Goal: Communication & Community: Share content

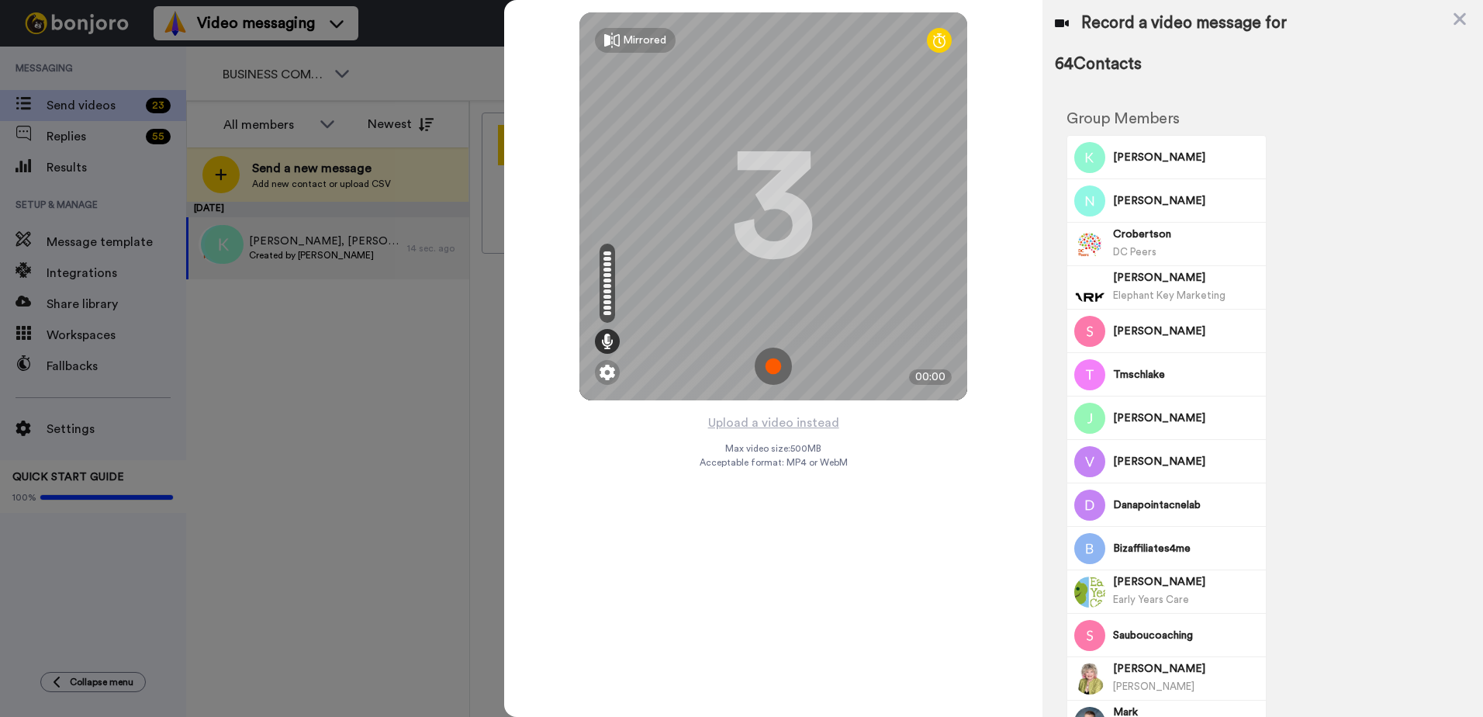
click at [808, 420] on button "Upload a video instead" at bounding box center [774, 423] width 140 height 20
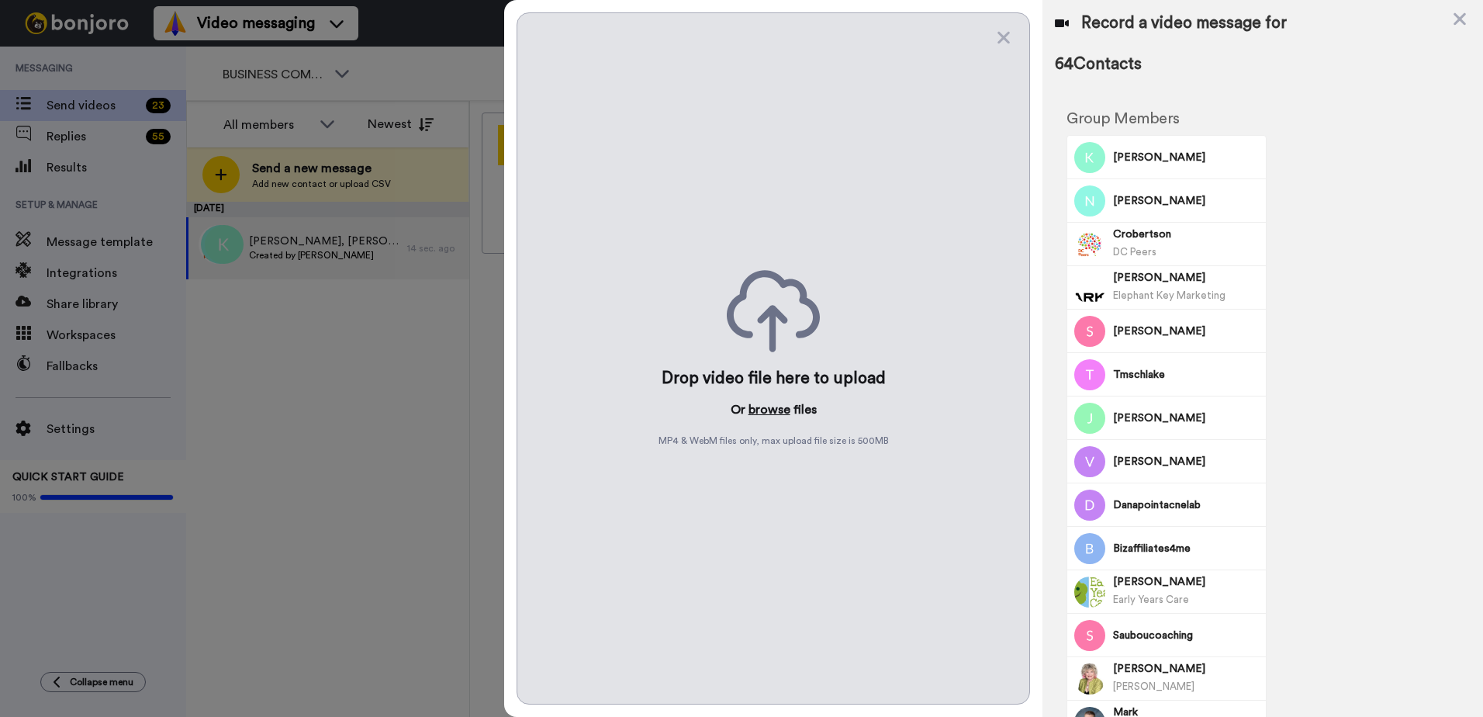
click at [777, 406] on button "browse" at bounding box center [770, 409] width 42 height 19
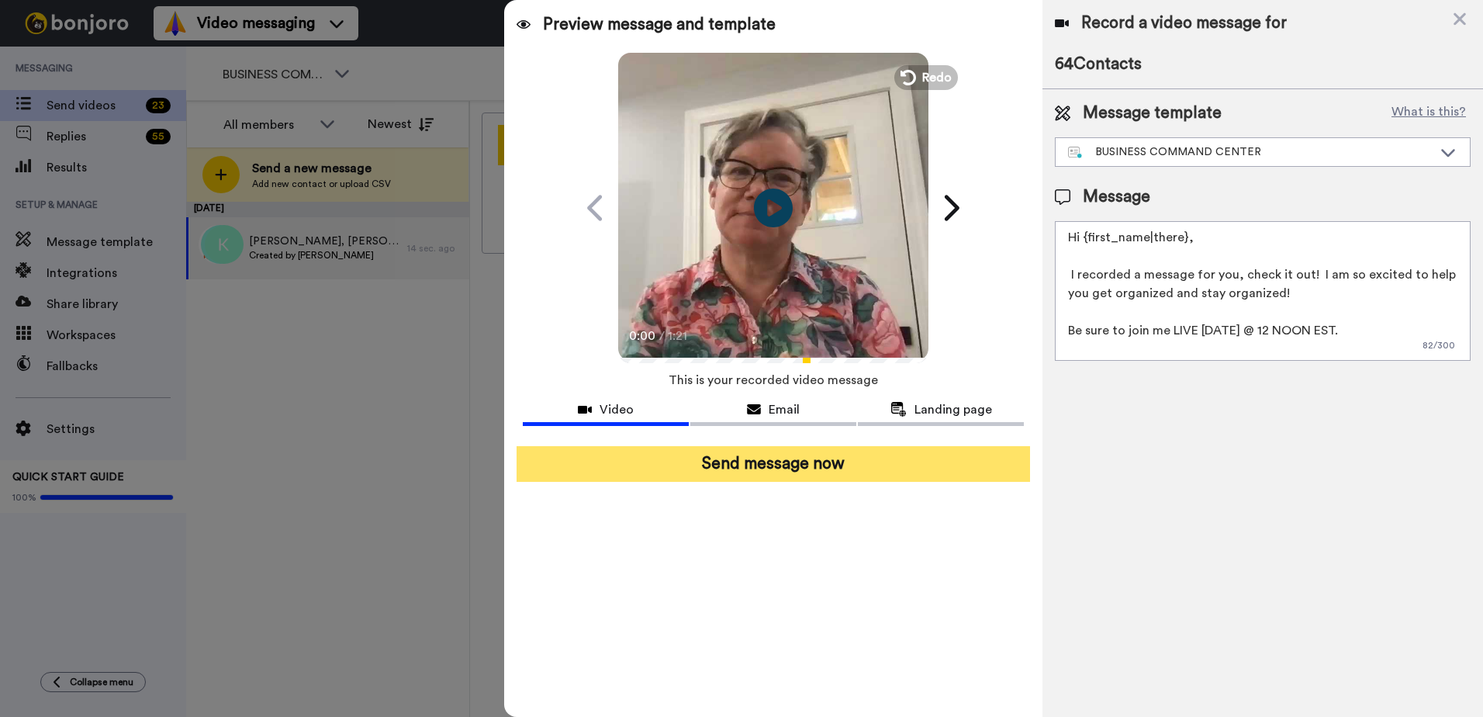
click at [970, 468] on button "Send message now" at bounding box center [774, 464] width 514 height 36
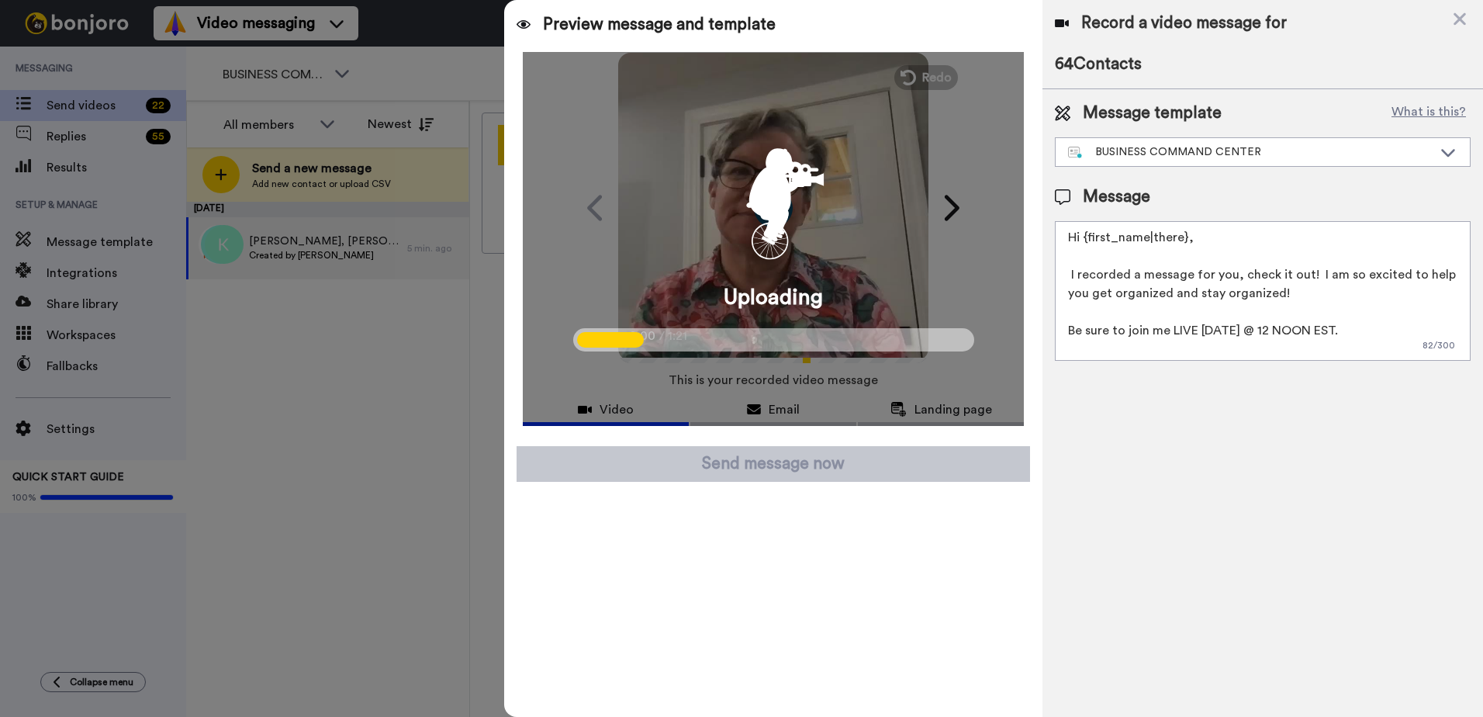
click at [1145, 506] on div "Record a video message for 64 Contacts Message template What is this? BUSINESS …" at bounding box center [1263, 358] width 441 height 717
click at [1162, 420] on div "Record a video message for 64 Contacts Message template What is this? BUSINESS …" at bounding box center [1263, 358] width 441 height 717
click at [1149, 625] on div "Record a video message for 64 Contacts Message template What is this? BUSINESS …" at bounding box center [1263, 358] width 441 height 717
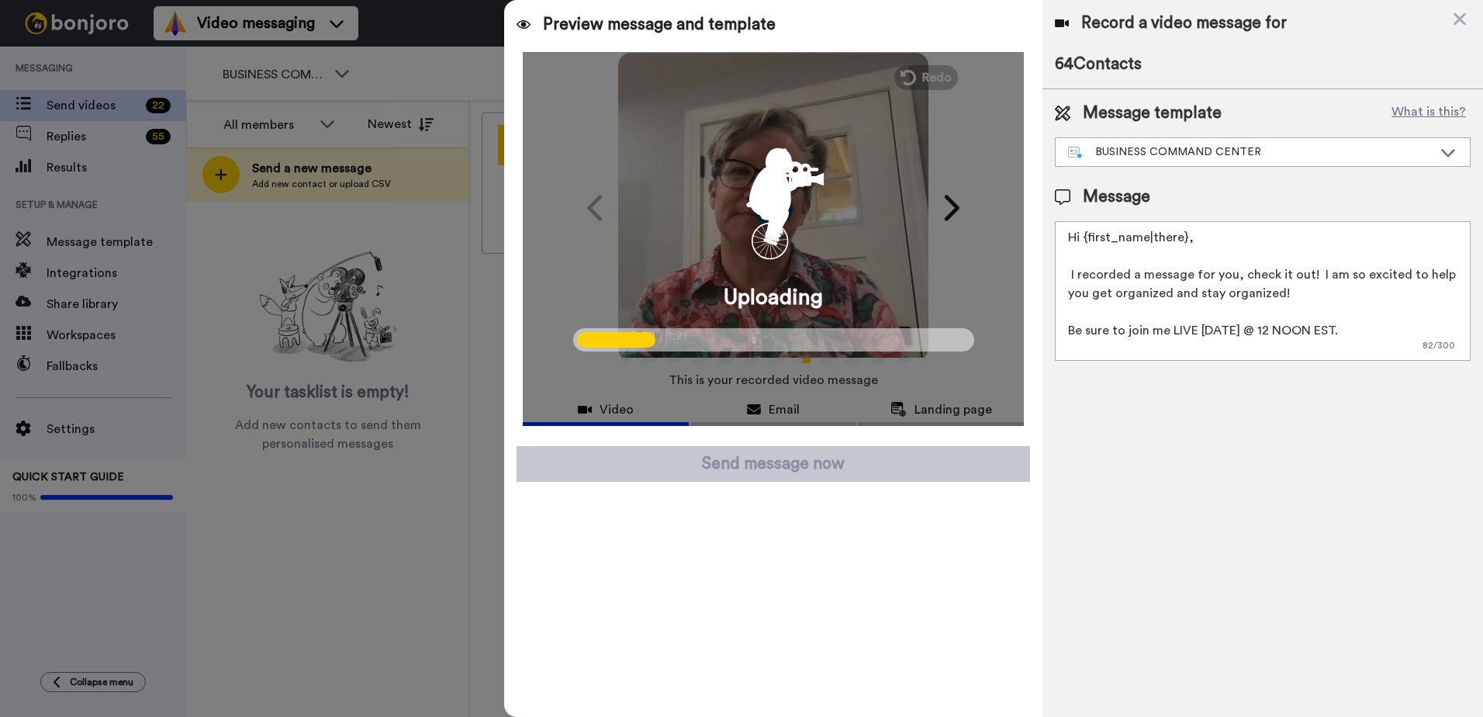
click at [1303, 604] on div "Record a video message for 64 Contacts Message template What is this? BUSINESS …" at bounding box center [1263, 358] width 441 height 717
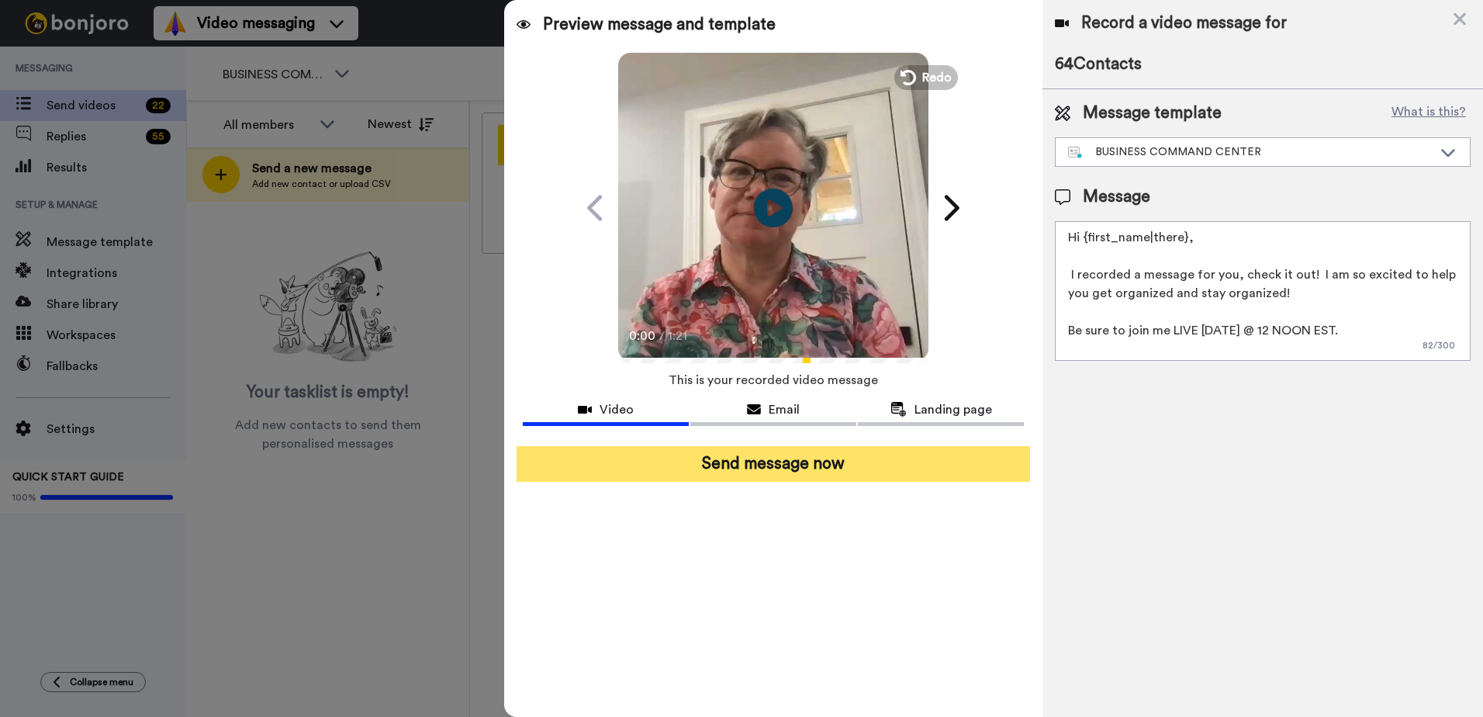
click at [781, 467] on button "Send message now" at bounding box center [774, 464] width 514 height 36
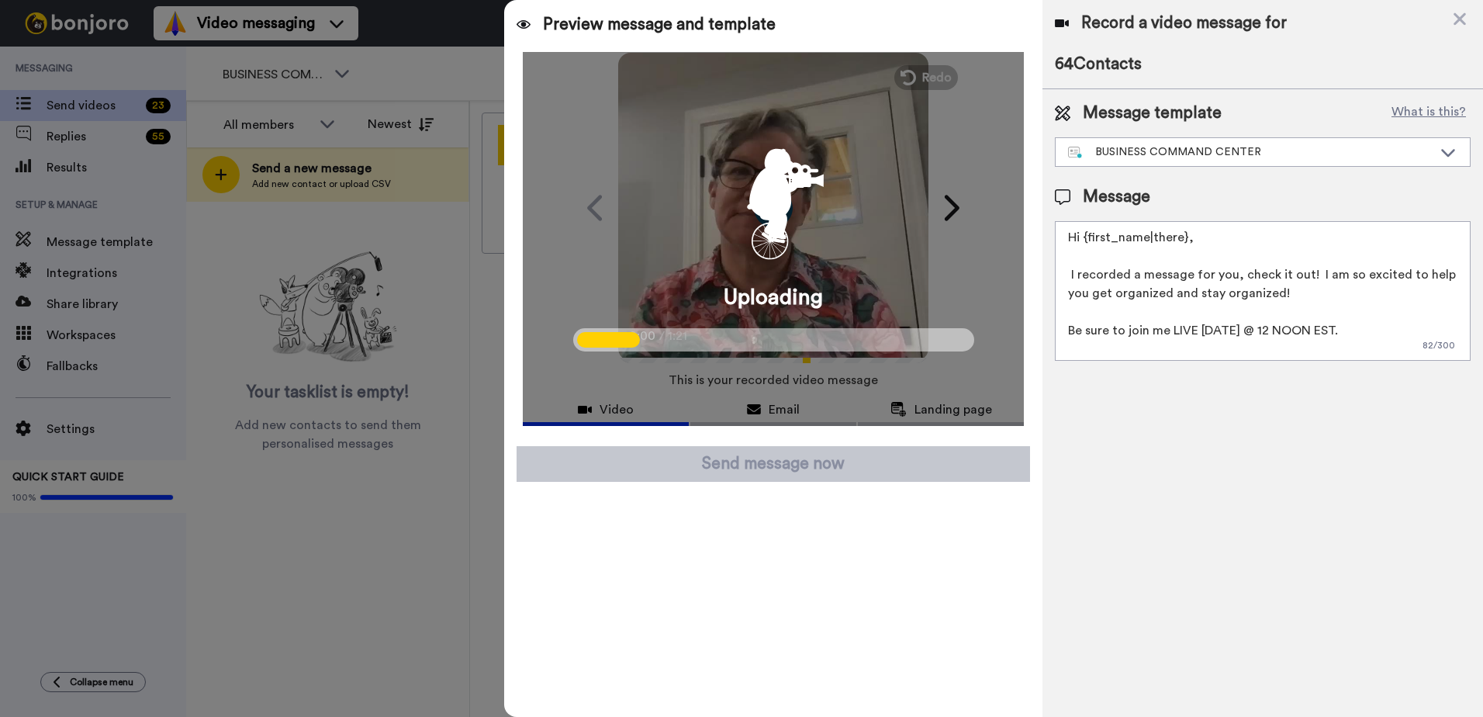
click at [969, 616] on div "Preview message and template Play/Pause 0:00 / 1:21 [Details Inside] Thanks for…" at bounding box center [773, 358] width 538 height 717
